Goal: Find specific page/section: Locate a particular part of the current website

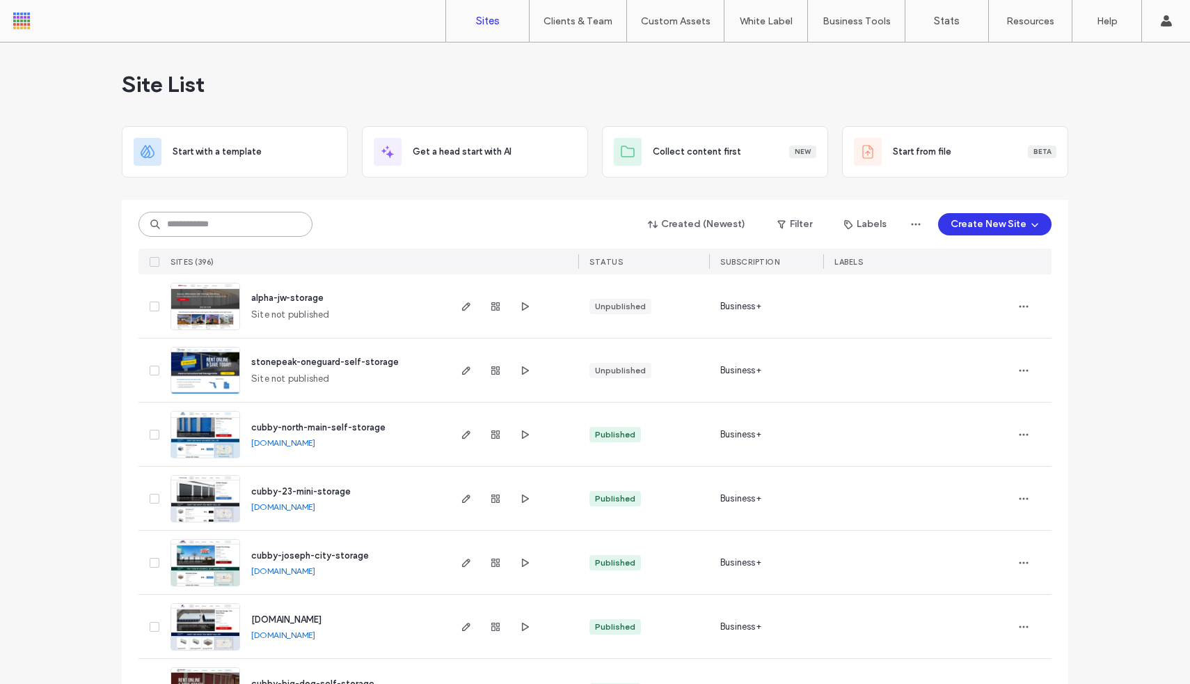
click at [216, 228] on input at bounding box center [226, 224] width 174 height 25
type input "*****"
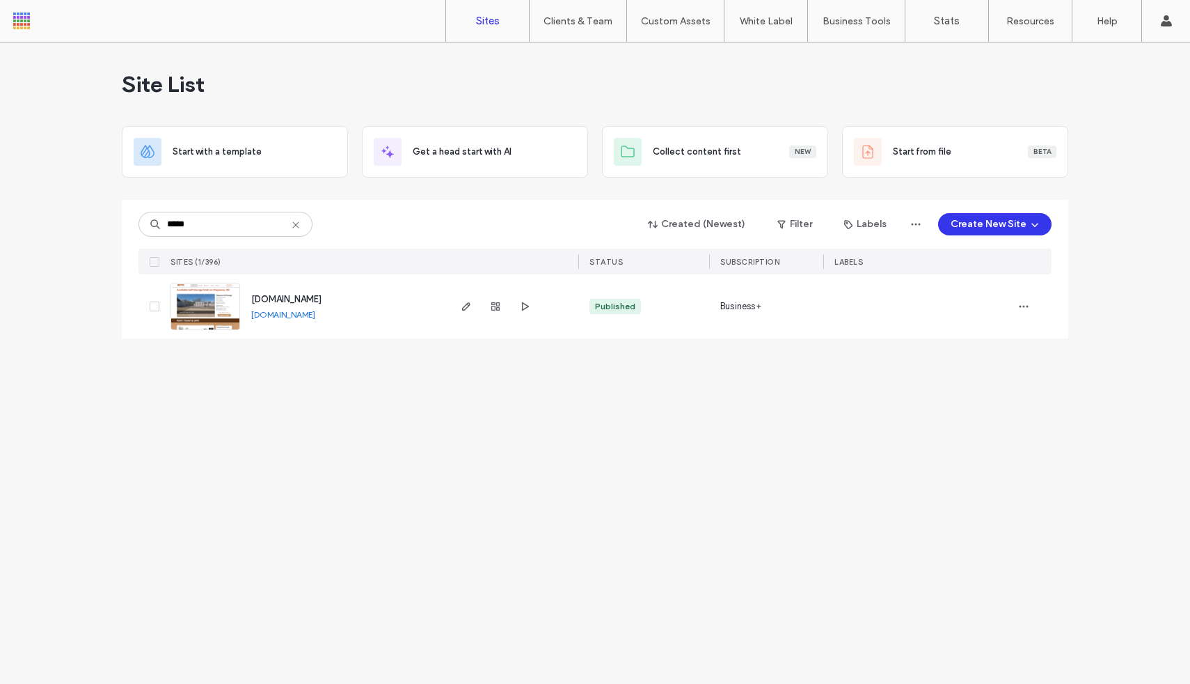
click at [184, 310] on img at bounding box center [205, 330] width 68 height 95
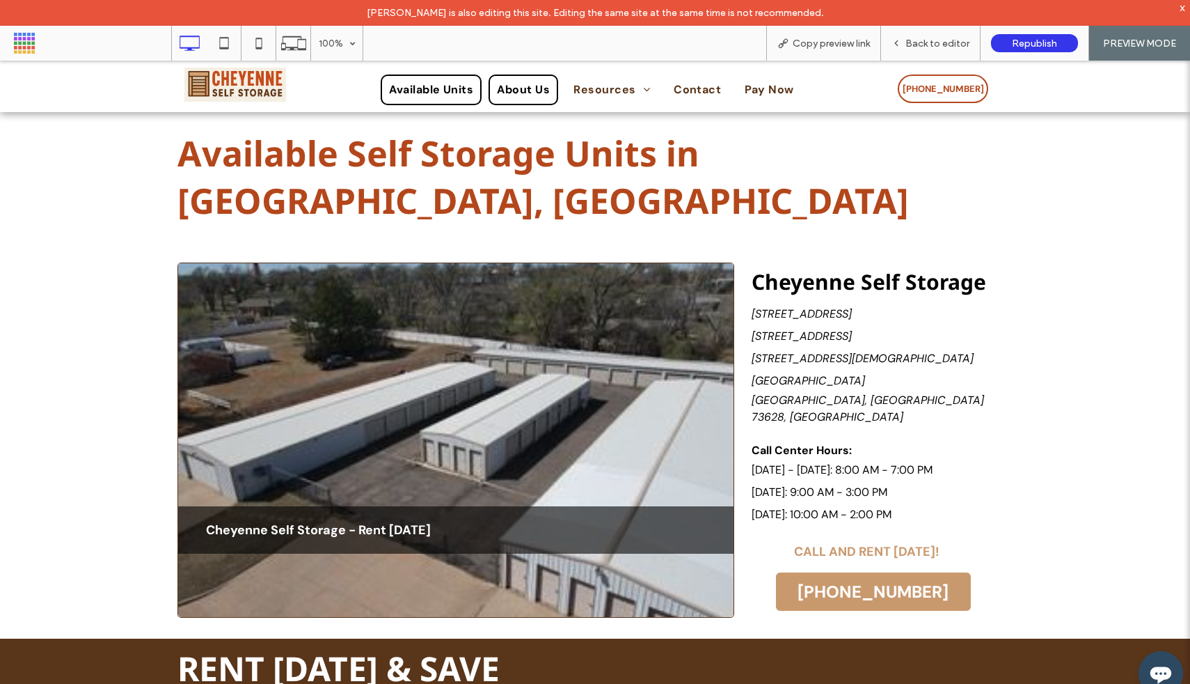
click at [531, 91] on span "About Us" at bounding box center [523, 89] width 53 height 17
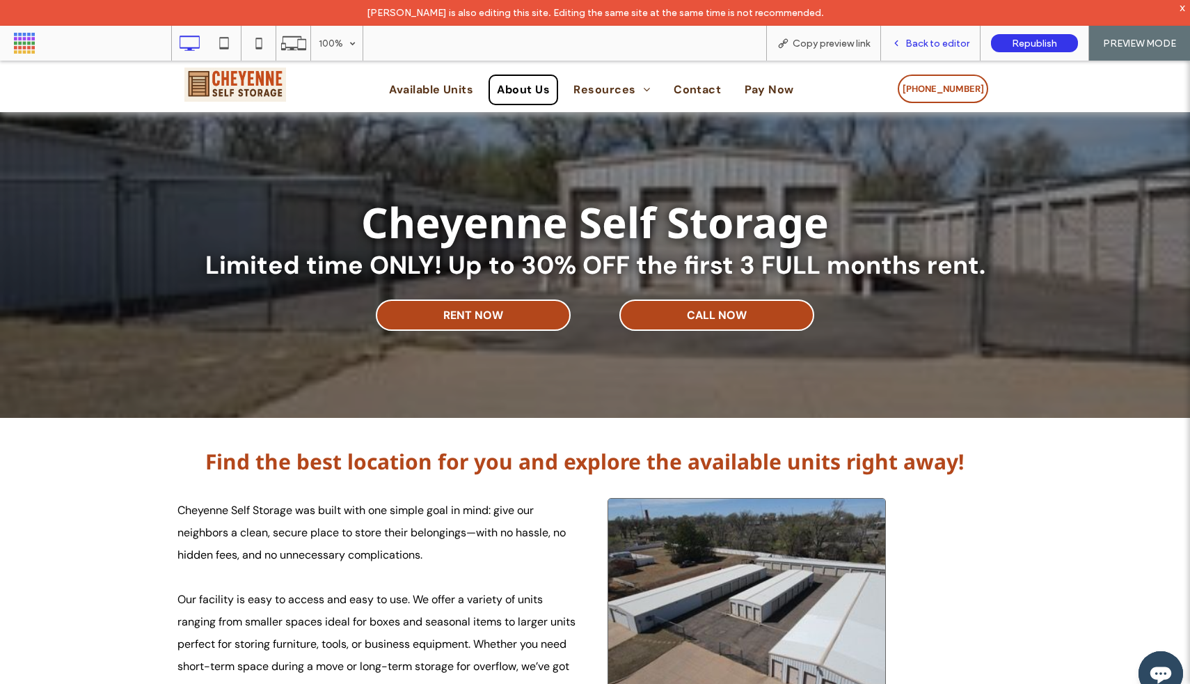
click at [948, 47] on span "Back to editor" at bounding box center [938, 44] width 64 height 12
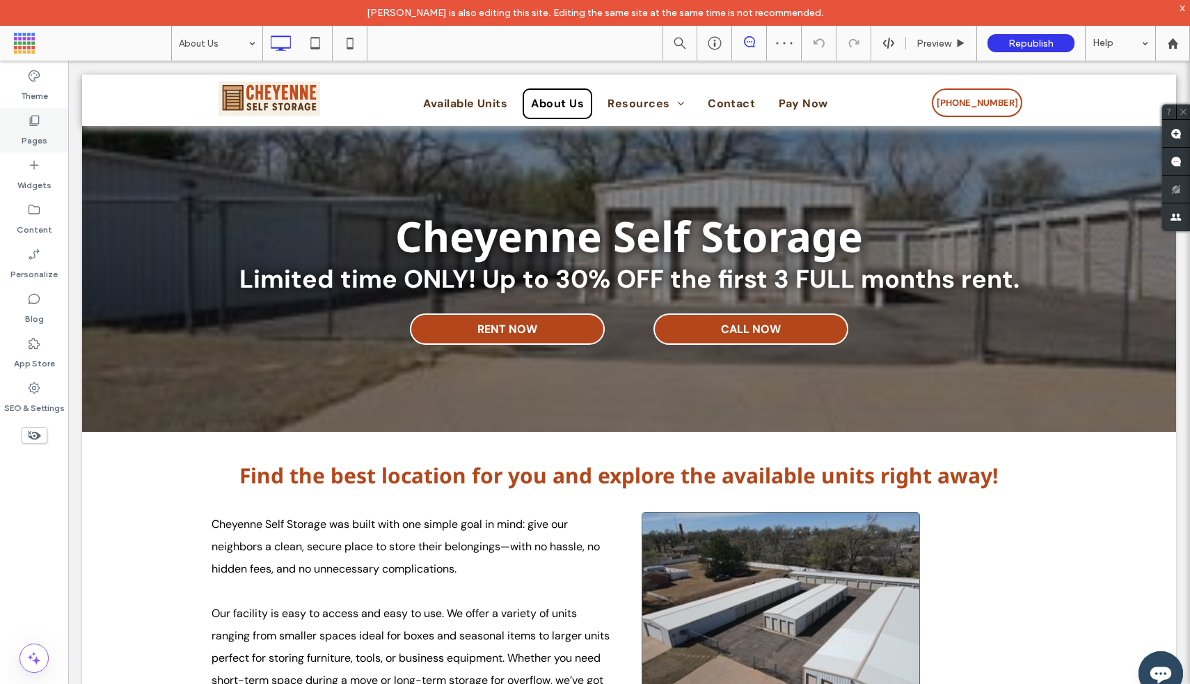
click at [31, 140] on label "Pages" at bounding box center [35, 136] width 26 height 19
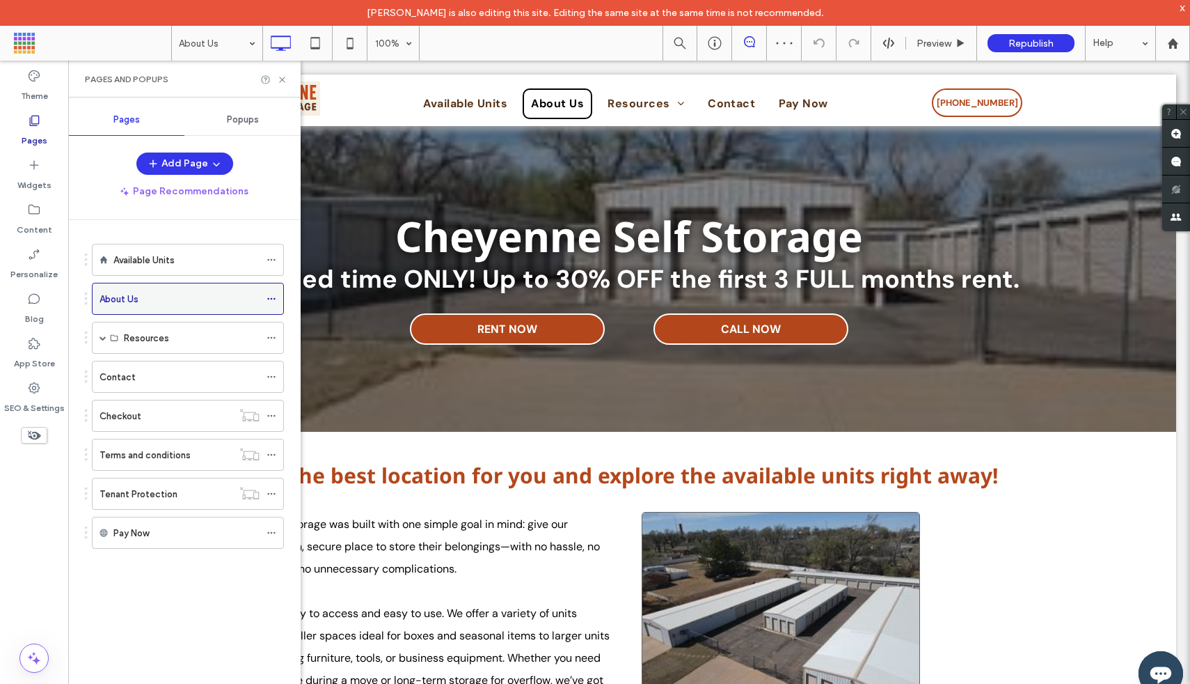
click at [143, 292] on div "About Us" at bounding box center [180, 299] width 160 height 15
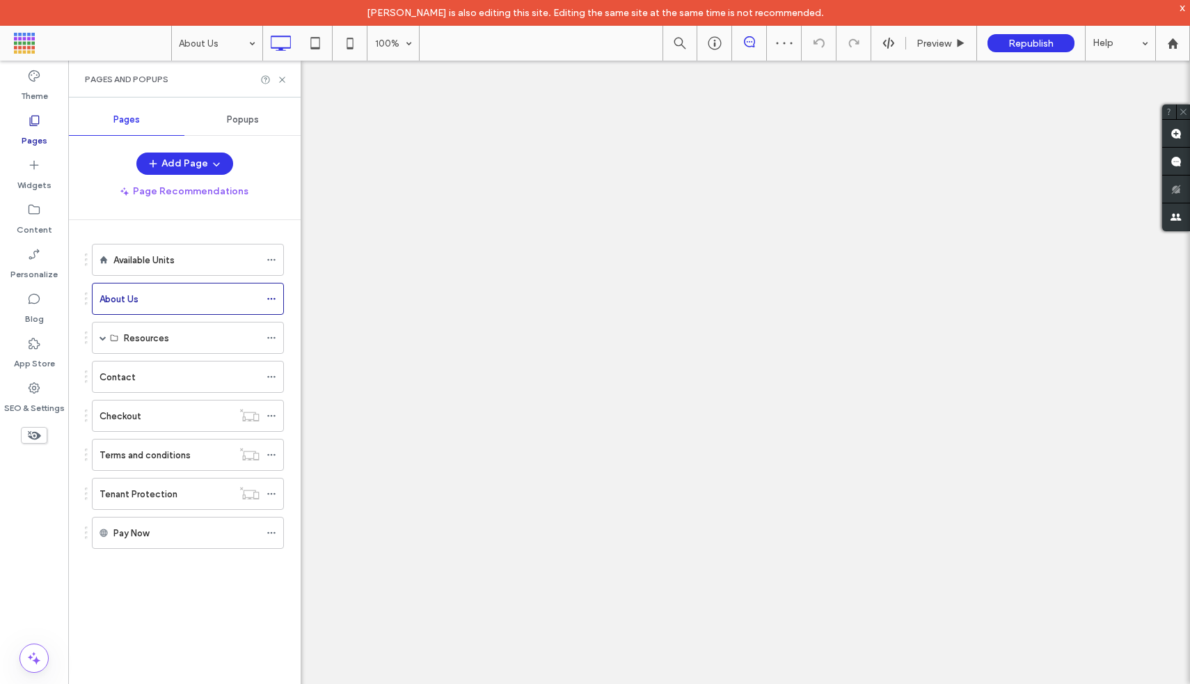
click at [271, 297] on div at bounding box center [595, 342] width 1190 height 684
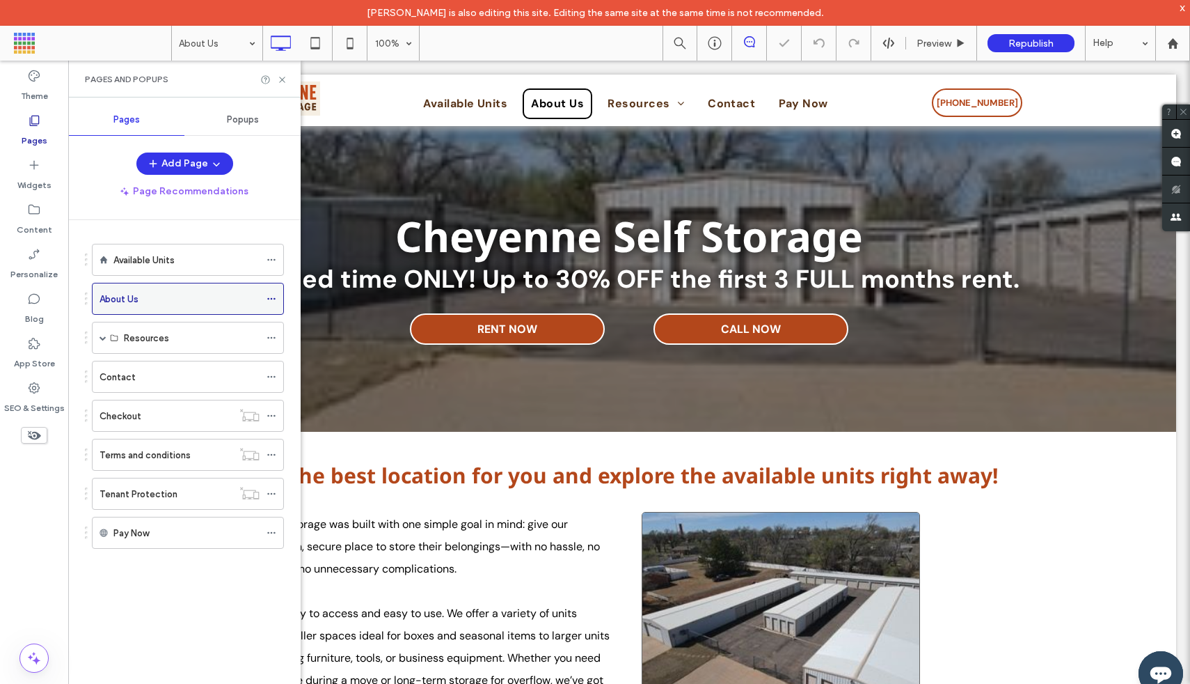
click at [271, 297] on icon at bounding box center [272, 299] width 10 height 10
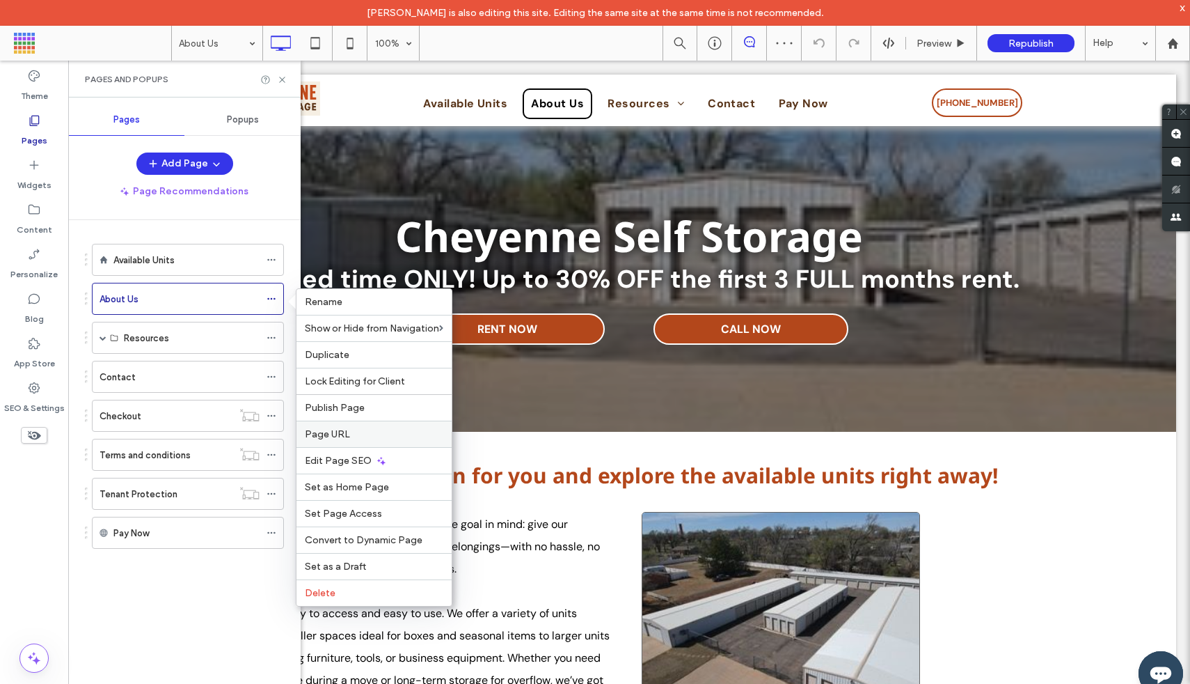
click at [351, 432] on label "Page URL" at bounding box center [374, 434] width 139 height 12
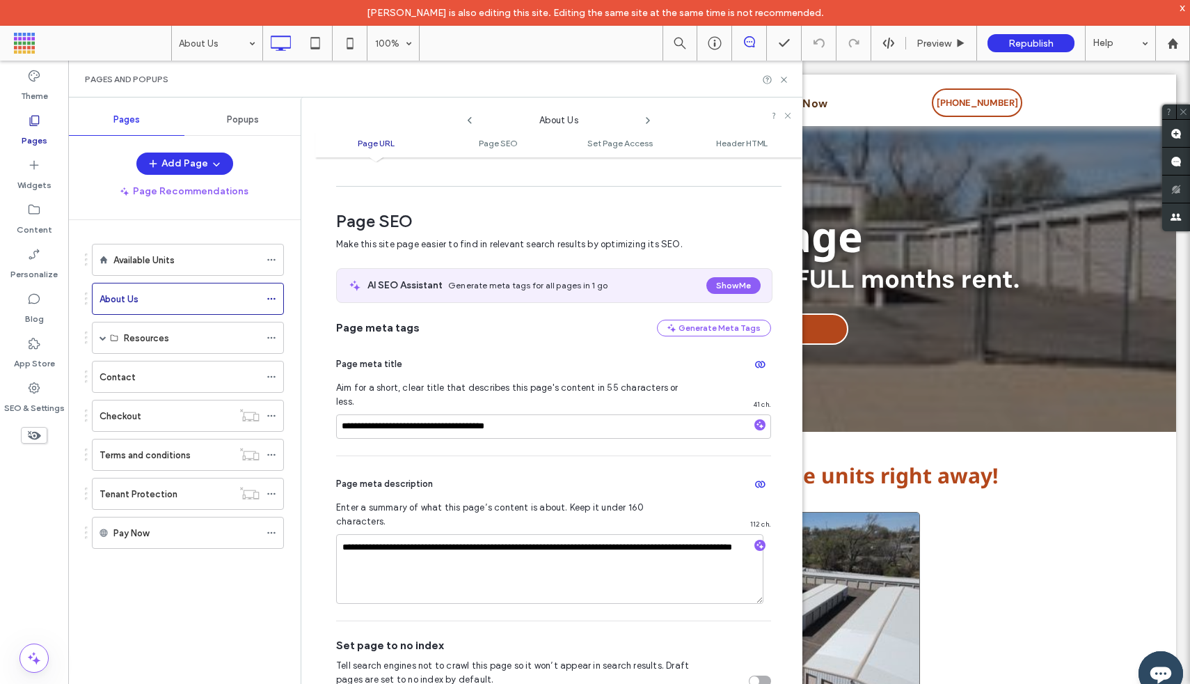
scroll to position [155, 0]
click at [267, 296] on icon at bounding box center [272, 299] width 10 height 10
click at [579, 429] on div "**********" at bounding box center [553, 394] width 435 height 119
